Goal: Task Accomplishment & Management: Use online tool/utility

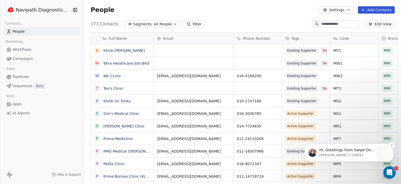
click at [337, 153] on p "[PERSON_NAME] • [DATE]" at bounding box center [347, 154] width 56 height 5
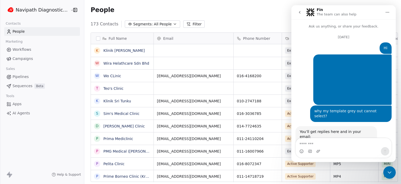
scroll to position [23, 0]
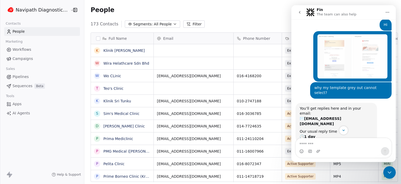
click at [324, 144] on textarea "Message…" at bounding box center [344, 142] width 96 height 9
type textarea "**********"
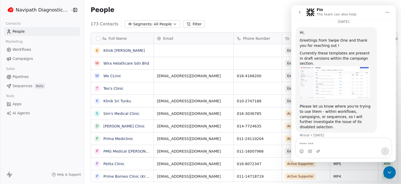
scroll to position [152, 0]
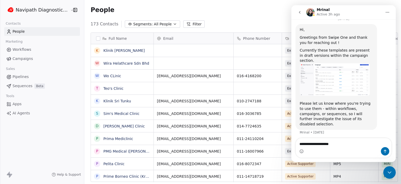
type textarea "**********"
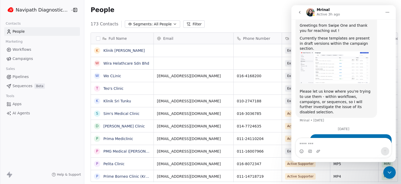
click at [19, 103] on span "Apps" at bounding box center [17, 103] width 9 height 5
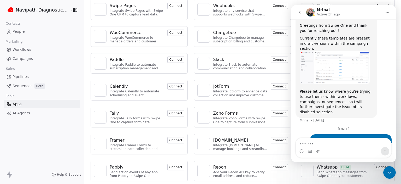
scroll to position [34, 0]
click at [171, 87] on button "Connect" at bounding box center [175, 85] width 17 height 6
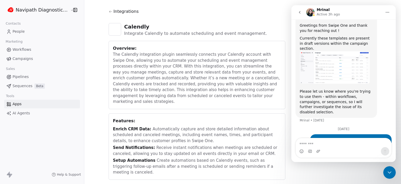
scroll to position [9, 0]
click at [109, 9] on icon at bounding box center [111, 11] width 4 height 4
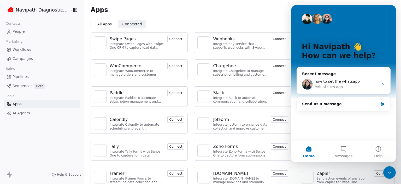
click at [279, 16] on div "Apps" at bounding box center [242, 10] width 317 height 20
click at [281, 10] on div "Apps" at bounding box center [243, 9] width 304 height 7
click at [322, 23] on div "Intercom messenger" at bounding box center [327, 19] width 10 height 10
click at [331, 68] on div "Recent message how to set the whatsapp Mrinal • 1m ago" at bounding box center [344, 80] width 94 height 27
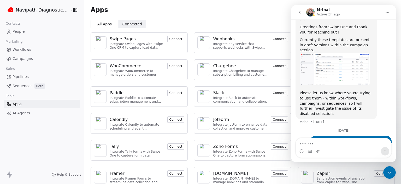
scroll to position [164, 0]
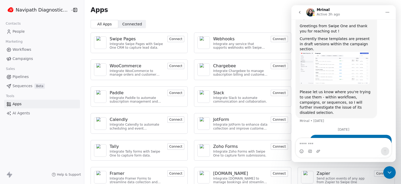
click at [392, 170] on icon "Close Intercom Messenger" at bounding box center [389, 172] width 6 height 6
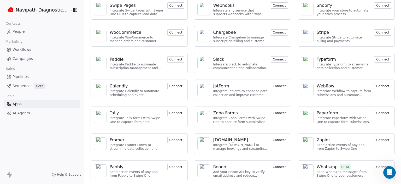
scroll to position [34, 0]
click at [21, 114] on span "AI Agents" at bounding box center [21, 112] width 17 height 5
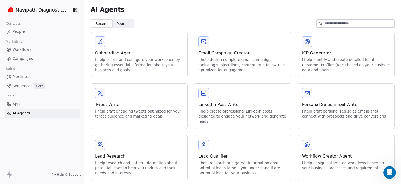
click at [20, 85] on span "Sequences" at bounding box center [23, 85] width 20 height 5
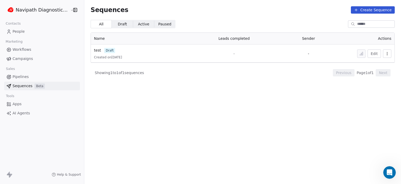
click at [369, 11] on button "Create Sequence" at bounding box center [373, 9] width 44 height 7
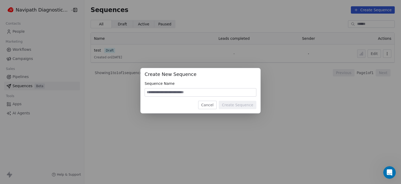
click at [213, 106] on button "Cancel" at bounding box center [207, 105] width 19 height 8
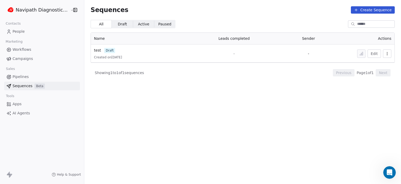
click at [19, 77] on span "Pipelines" at bounding box center [21, 76] width 16 height 5
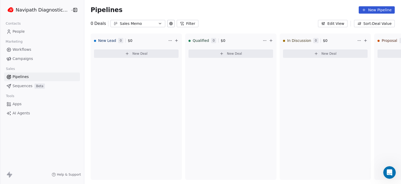
click at [381, 11] on button "New Pipeline" at bounding box center [377, 9] width 36 height 7
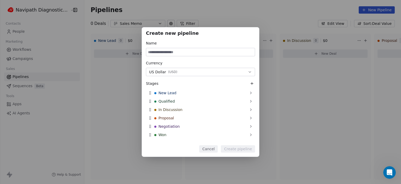
click at [268, 20] on div "Create new pipeline Name Currency US Dollar ( USD ) Stages New Lead Qualified I…" at bounding box center [200, 92] width 401 height 184
click at [214, 150] on button "Cancel" at bounding box center [208, 148] width 19 height 7
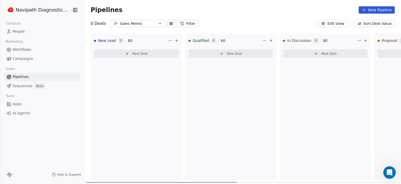
click at [127, 55] on button "New Deal" at bounding box center [136, 53] width 85 height 8
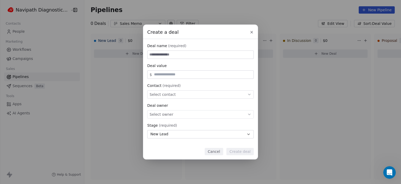
click at [253, 33] on icon at bounding box center [252, 32] width 4 height 4
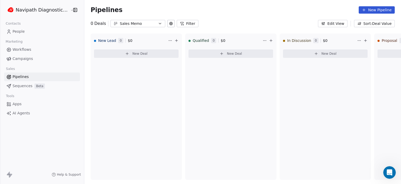
click at [24, 58] on span "Campaigns" at bounding box center [23, 58] width 20 height 5
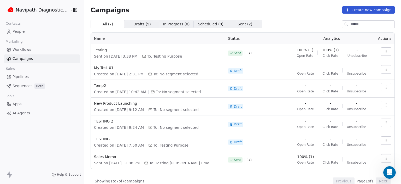
click at [382, 54] on button "button" at bounding box center [386, 51] width 10 height 8
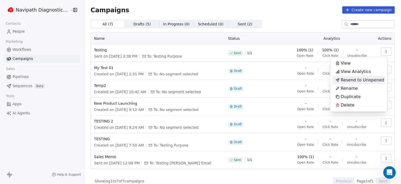
click at [358, 81] on span "Resend to Unopened" at bounding box center [363, 80] width 44 height 6
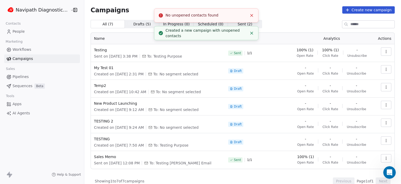
click at [254, 13] on icon "Close toast" at bounding box center [251, 15] width 5 height 5
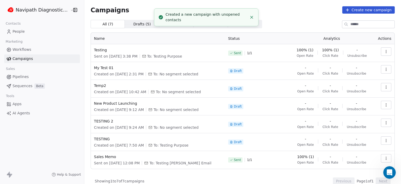
click at [384, 50] on icon "button" at bounding box center [386, 51] width 4 height 4
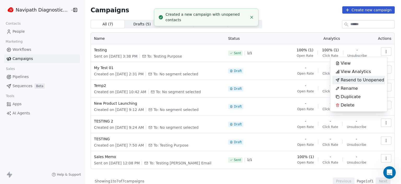
click at [359, 81] on span "Resend to Unopened" at bounding box center [363, 80] width 44 height 6
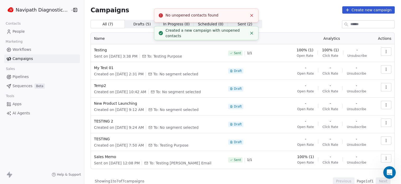
click at [252, 15] on icon "Close toast" at bounding box center [251, 15] width 5 height 5
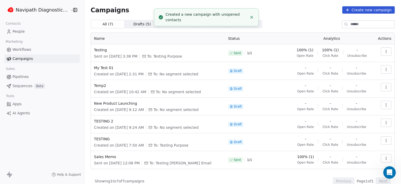
click at [386, 51] on icon "button" at bounding box center [386, 51] width 0 height 0
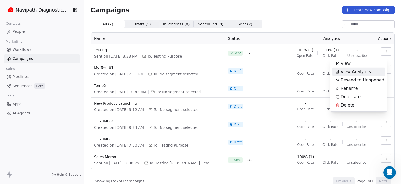
click at [354, 73] on span "View Analytics" at bounding box center [356, 71] width 30 height 6
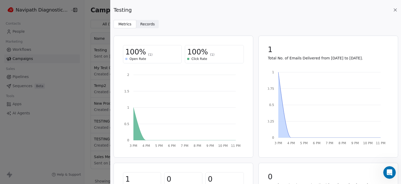
click at [150, 27] on span "Records Records" at bounding box center [147, 24] width 23 height 8
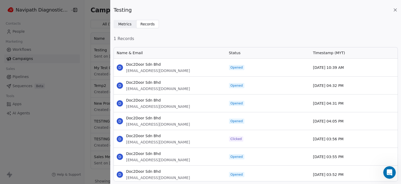
click at [126, 25] on span "Metrics" at bounding box center [124, 23] width 13 height 5
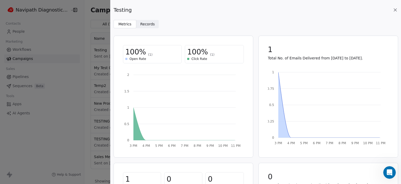
scroll to position [103, 0]
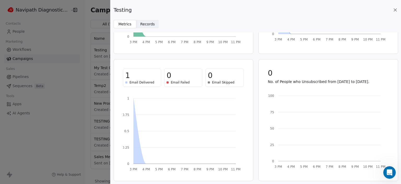
click at [395, 10] on icon at bounding box center [395, 9] width 5 height 5
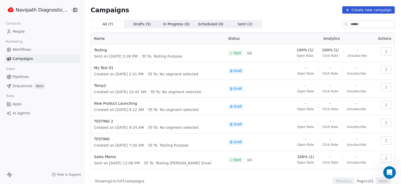
click at [133, 25] on span "Drafts ( 5 )" at bounding box center [141, 23] width 17 height 5
click at [167, 24] on span "In Progress ( 0 )" at bounding box center [176, 23] width 27 height 5
click at [208, 25] on span "Scheduled ( 0 )" at bounding box center [211, 23] width 26 height 5
click at [238, 23] on span "Sent ( 2 )" at bounding box center [245, 23] width 15 height 5
click at [238, 24] on span "Sent ( 2 )" at bounding box center [245, 23] width 15 height 5
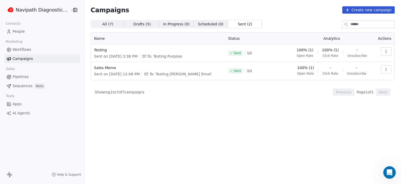
click at [25, 47] on span "Workflows" at bounding box center [22, 49] width 19 height 5
